Goal: Task Accomplishment & Management: Use online tool/utility

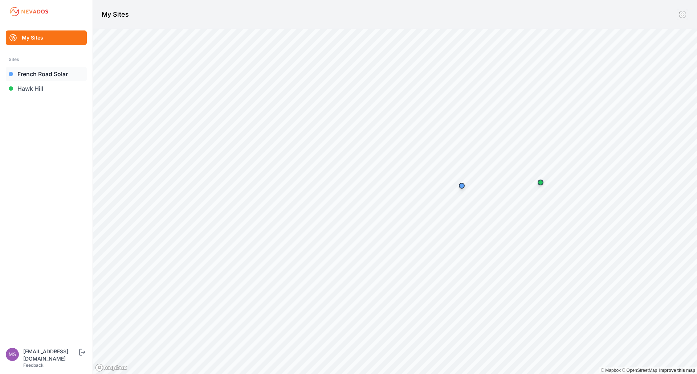
click at [56, 76] on link "French Road Solar" at bounding box center [46, 74] width 81 height 15
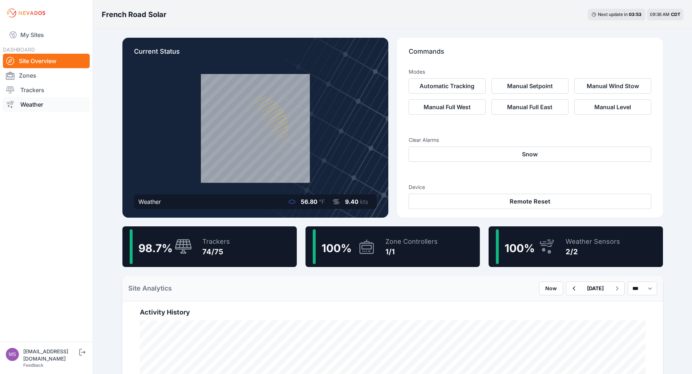
click at [46, 105] on link "Weather" at bounding box center [46, 104] width 87 height 15
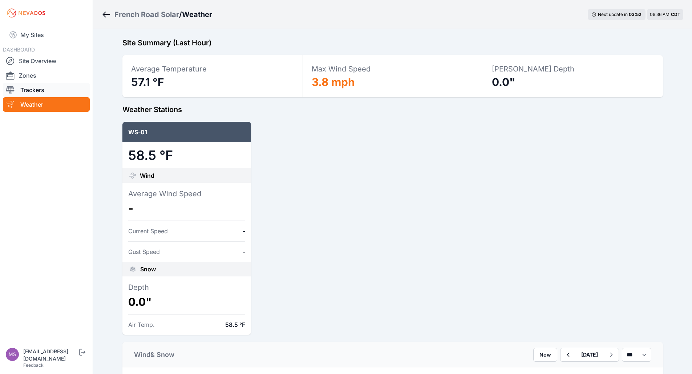
click at [46, 89] on link "Trackers" at bounding box center [46, 90] width 87 height 15
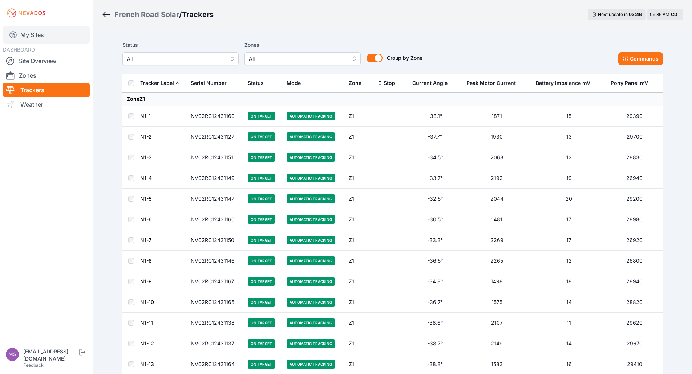
click at [42, 34] on link "My Sites" at bounding box center [46, 34] width 87 height 17
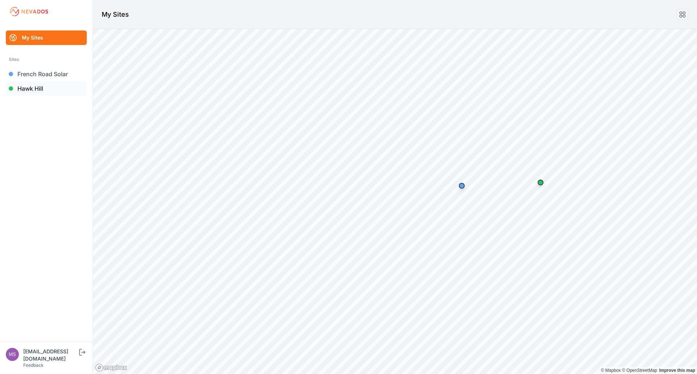
click at [34, 94] on link "Hawk Hill" at bounding box center [46, 88] width 81 height 15
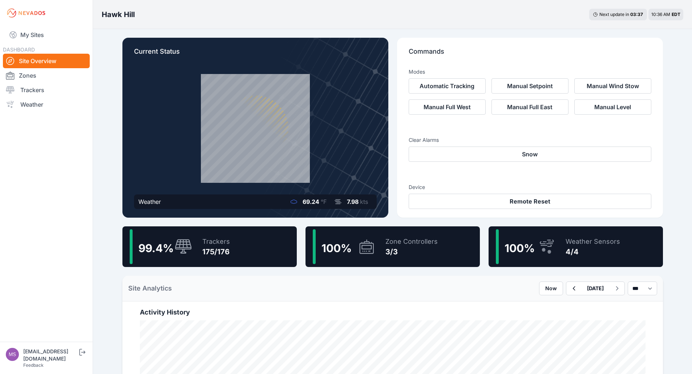
click at [51, 67] on link "Site Overview" at bounding box center [46, 61] width 87 height 15
click at [48, 60] on link "Site Overview" at bounding box center [46, 61] width 87 height 15
click at [41, 28] on link "My Sites" at bounding box center [46, 34] width 87 height 17
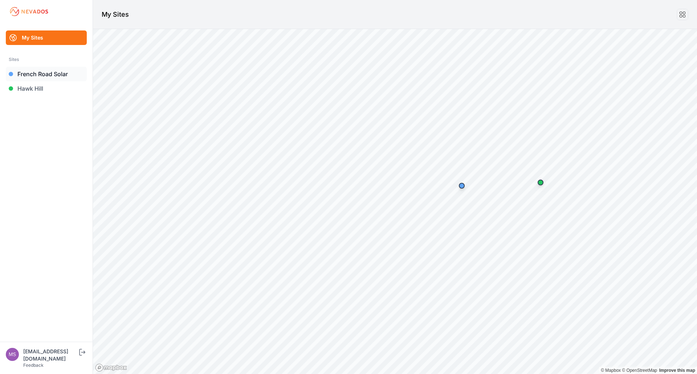
click at [50, 73] on link "French Road Solar" at bounding box center [46, 74] width 81 height 15
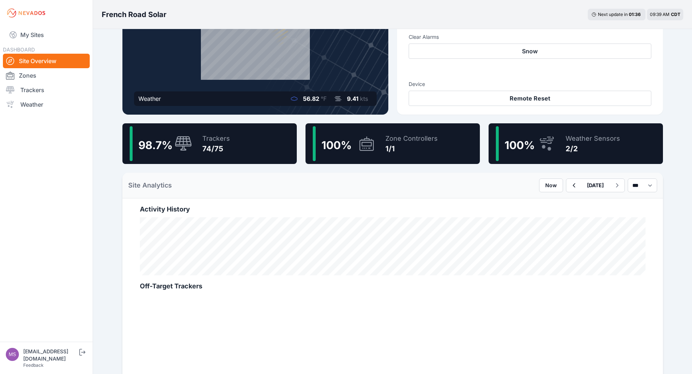
scroll to position [102, 0]
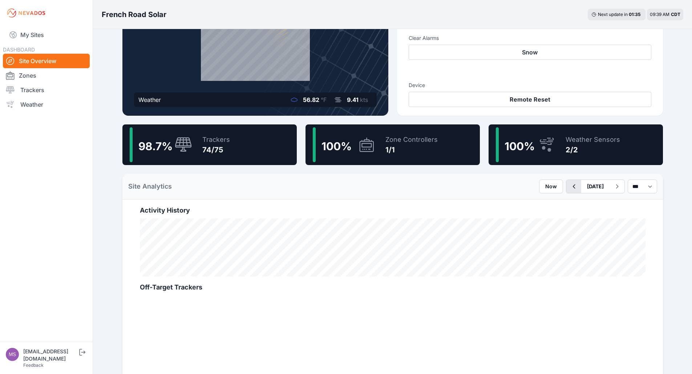
click at [566, 187] on button "button" at bounding box center [573, 186] width 15 height 13
click at [569, 187] on icon "button" at bounding box center [573, 186] width 9 height 9
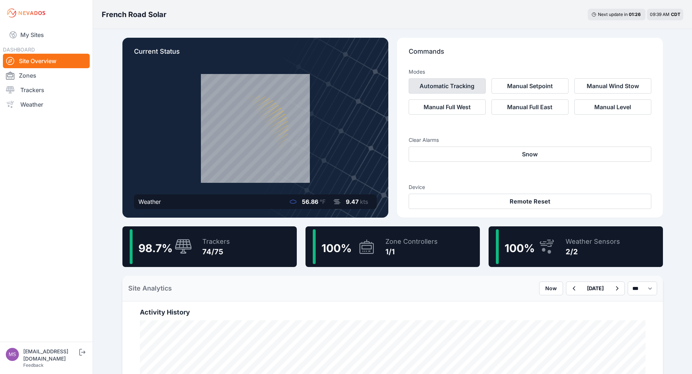
click at [458, 87] on button "Automatic Tracking" at bounding box center [446, 85] width 77 height 15
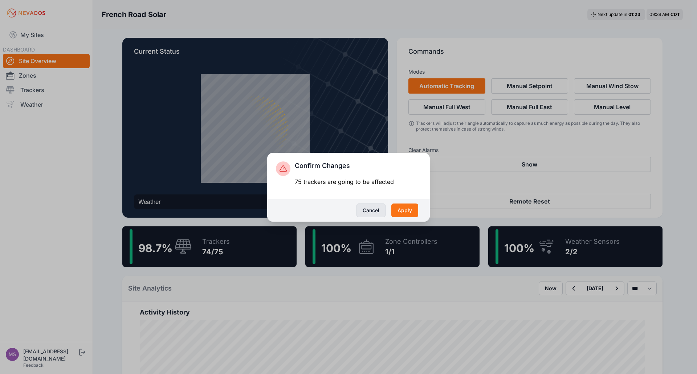
click at [371, 212] on button "Cancel" at bounding box center [370, 211] width 29 height 14
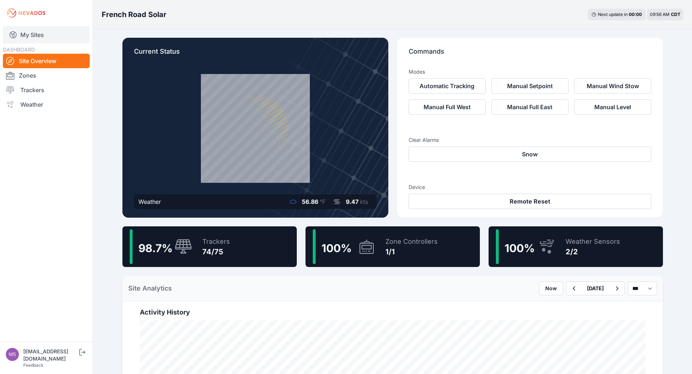
click at [46, 34] on link "My Sites" at bounding box center [46, 34] width 87 height 17
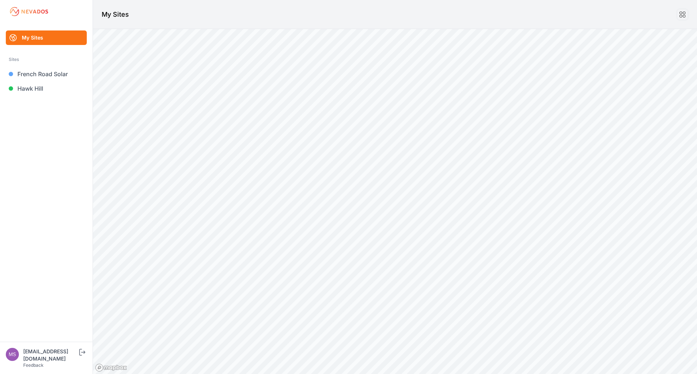
click at [22, 34] on link "My Sites" at bounding box center [46, 37] width 81 height 15
click at [41, 90] on link "Hawk Hill" at bounding box center [46, 88] width 81 height 15
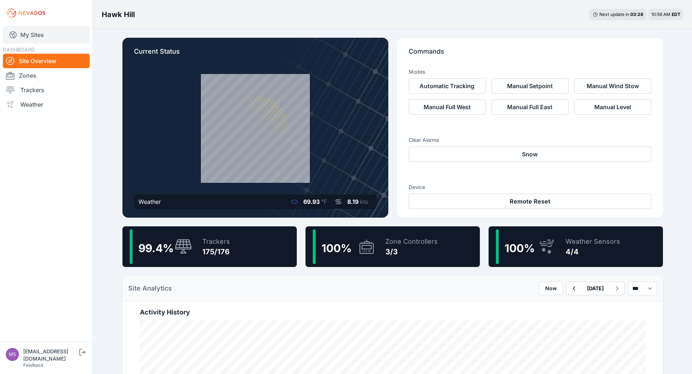
click at [49, 37] on link "My Sites" at bounding box center [46, 34] width 87 height 17
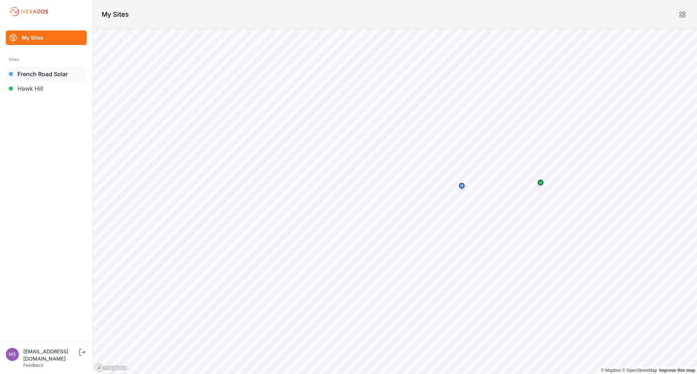
click at [41, 75] on link "French Road Solar" at bounding box center [46, 74] width 81 height 15
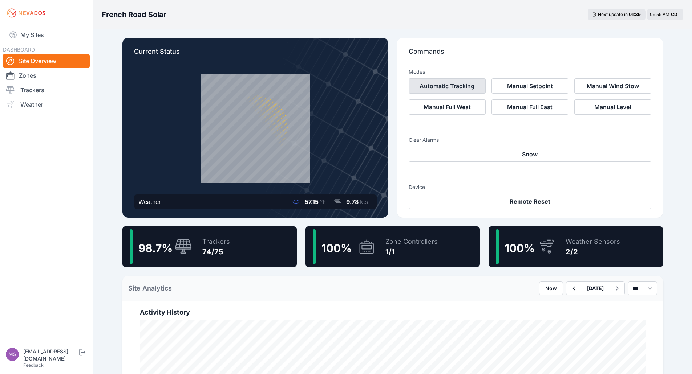
click at [468, 90] on button "Automatic Tracking" at bounding box center [446, 85] width 77 height 15
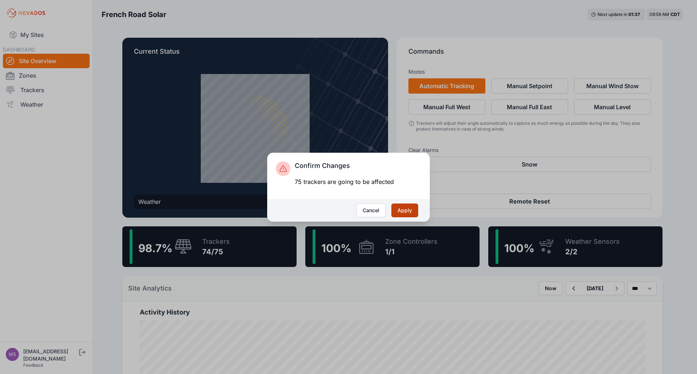
click at [403, 208] on button "Apply" at bounding box center [404, 211] width 27 height 14
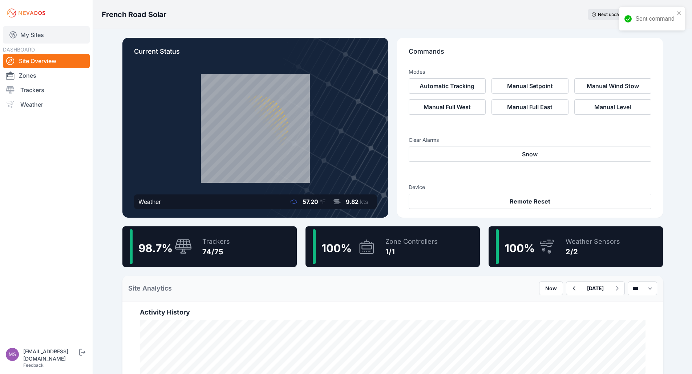
click at [40, 35] on link "My Sites" at bounding box center [46, 34] width 87 height 17
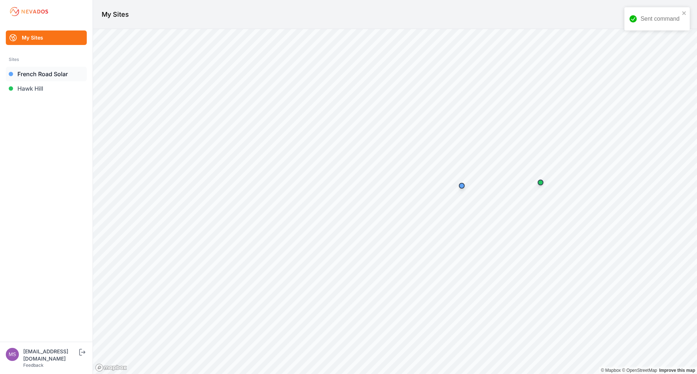
click at [54, 72] on link "French Road Solar" at bounding box center [46, 74] width 81 height 15
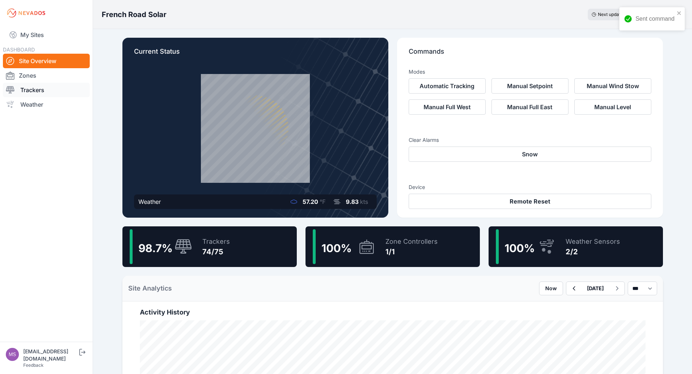
click at [55, 89] on link "Trackers" at bounding box center [46, 90] width 87 height 15
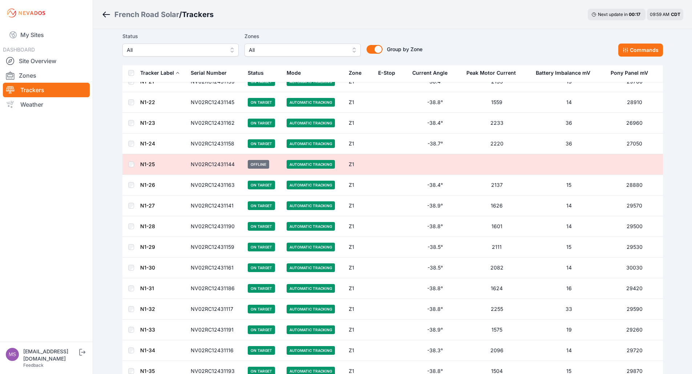
scroll to position [436, 0]
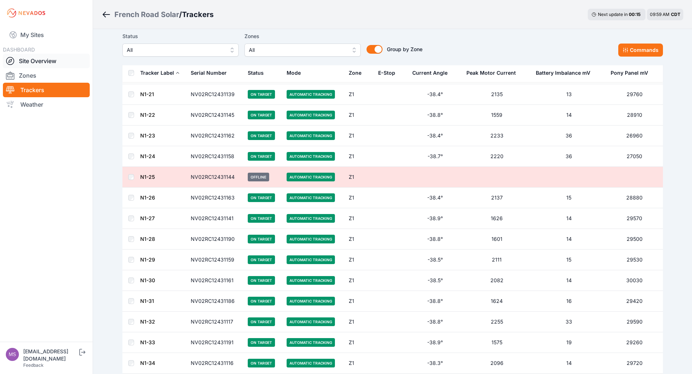
click at [47, 56] on link "Site Overview" at bounding box center [46, 61] width 87 height 15
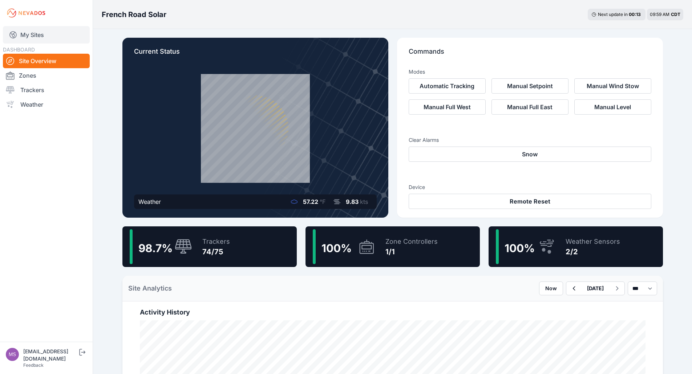
click at [47, 37] on link "My Sites" at bounding box center [46, 34] width 87 height 17
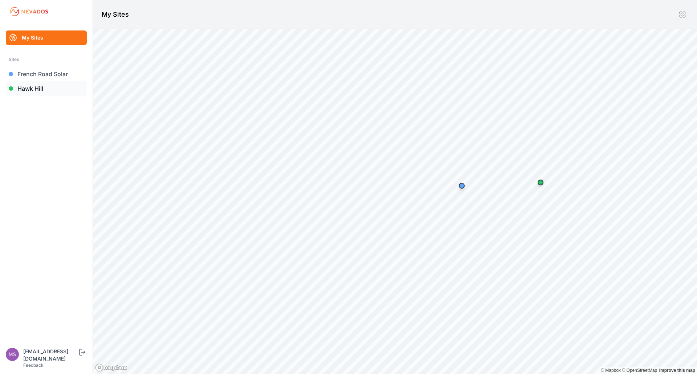
click at [45, 94] on link "Hawk Hill" at bounding box center [46, 88] width 81 height 15
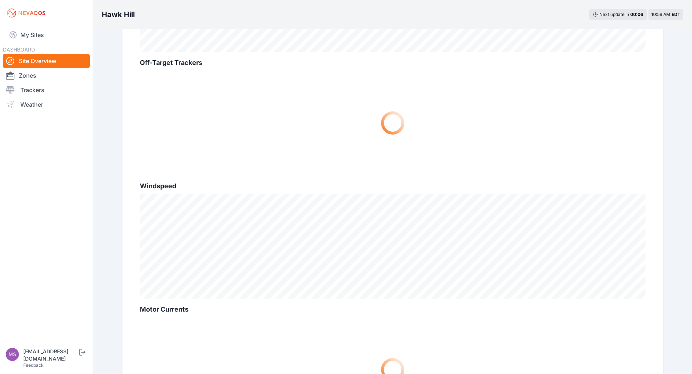
scroll to position [145, 0]
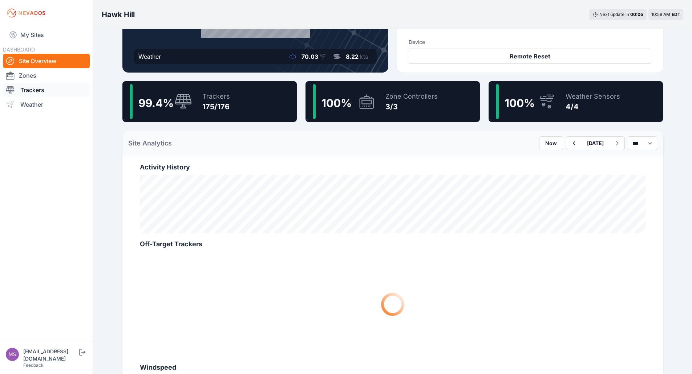
click at [40, 89] on link "Trackers" at bounding box center [46, 90] width 87 height 15
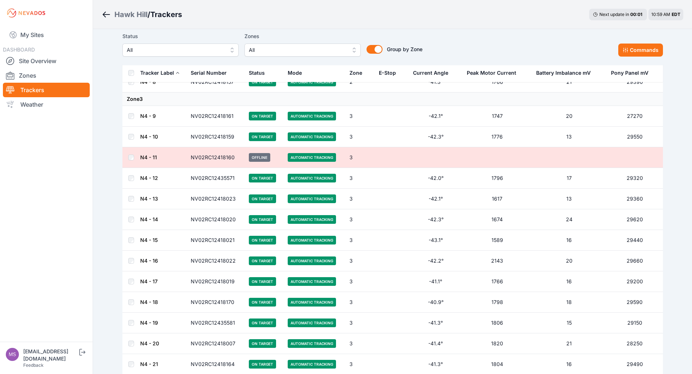
scroll to position [2457, 0]
